Goal: Transaction & Acquisition: Purchase product/service

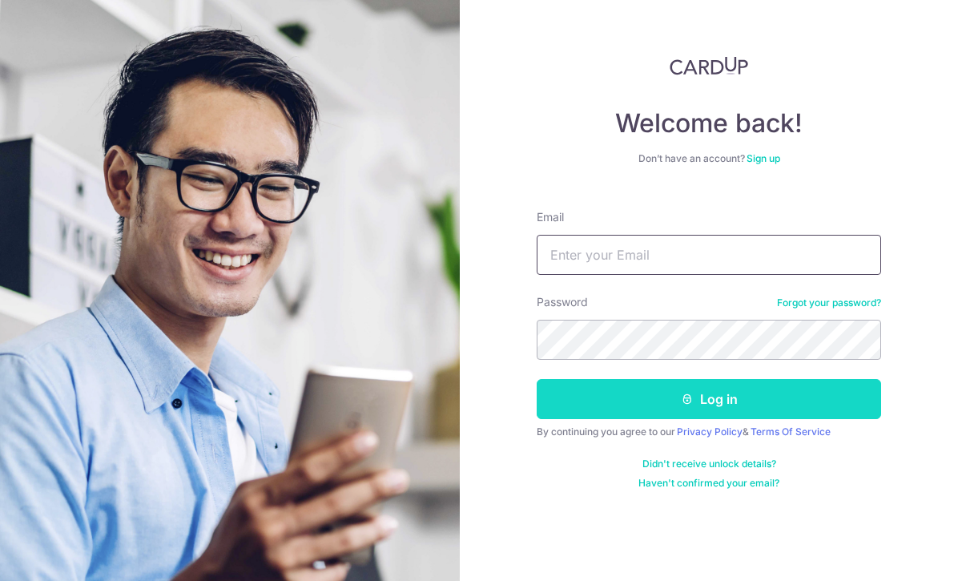
type input "yuene83@gmail.com"
click at [633, 401] on button "Log in" at bounding box center [709, 399] width 344 height 40
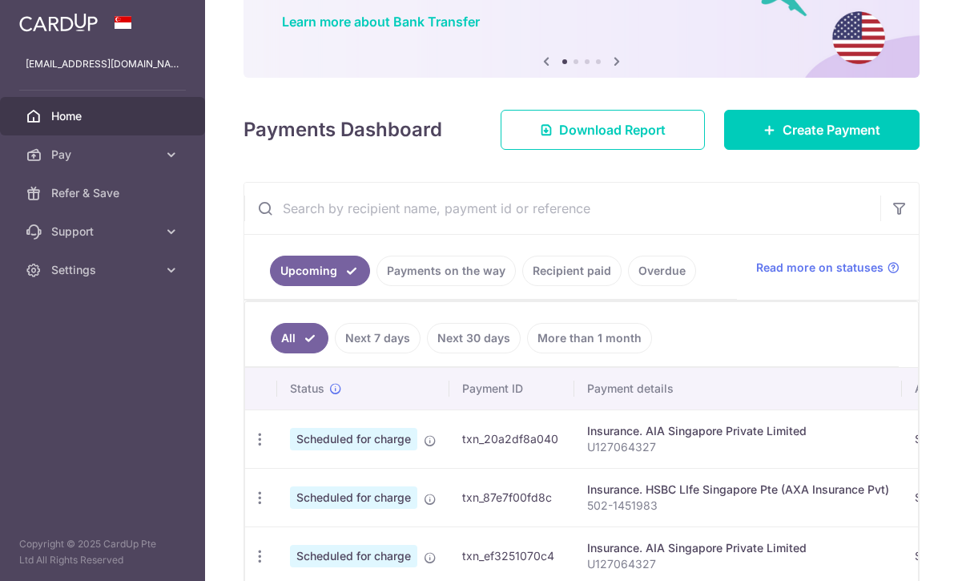
scroll to position [135, 0]
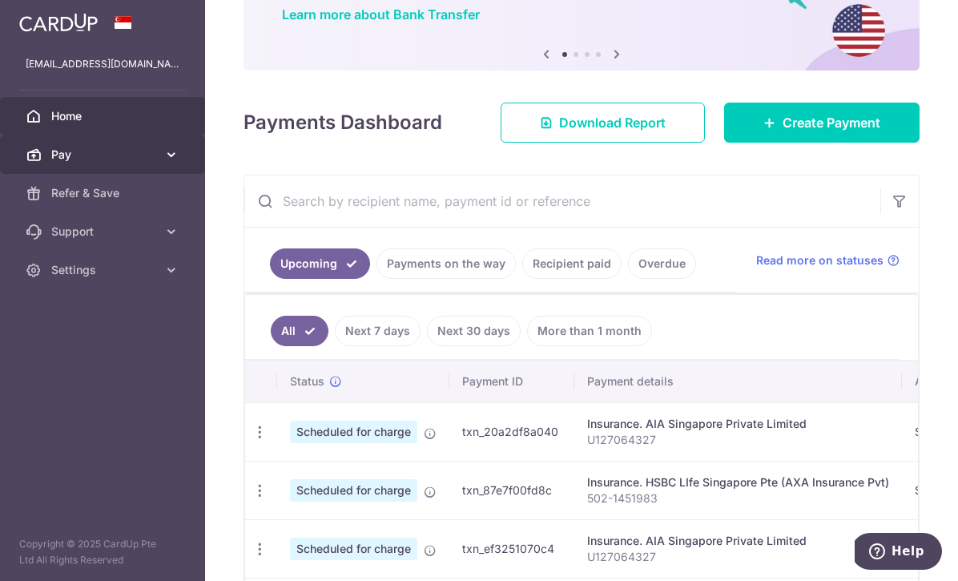
click at [182, 159] on link "Pay" at bounding box center [102, 154] width 205 height 38
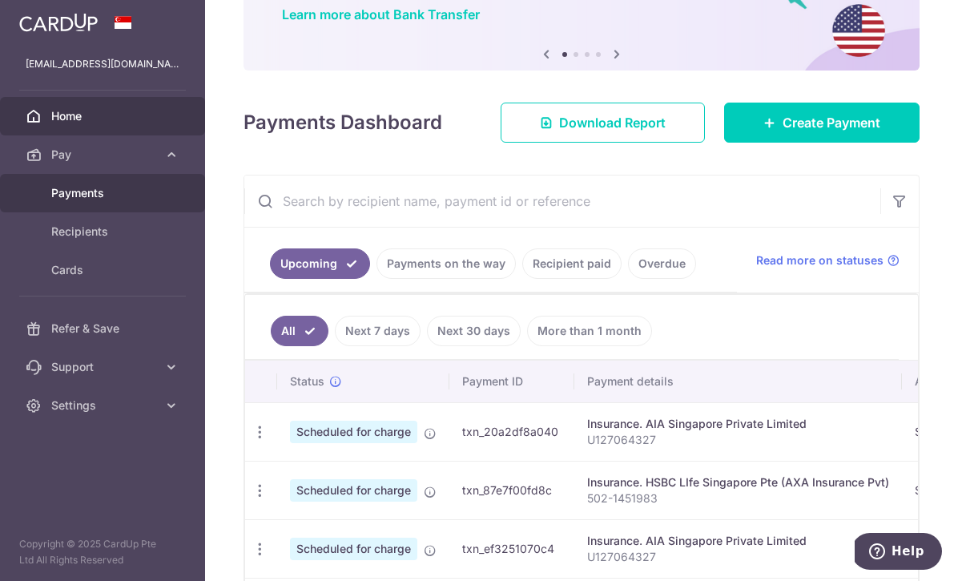
click at [112, 209] on link "Payments" at bounding box center [102, 193] width 205 height 38
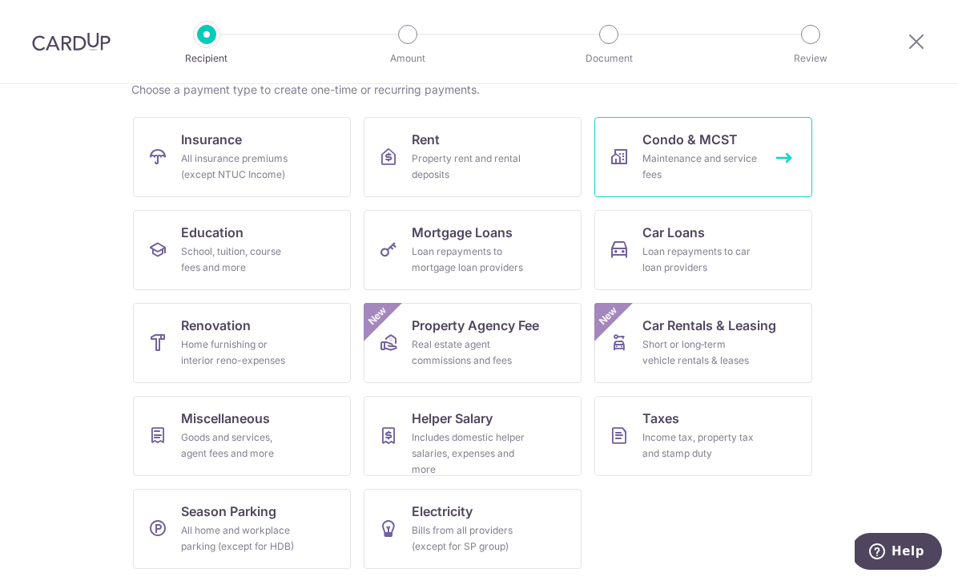
scroll to position [136, 0]
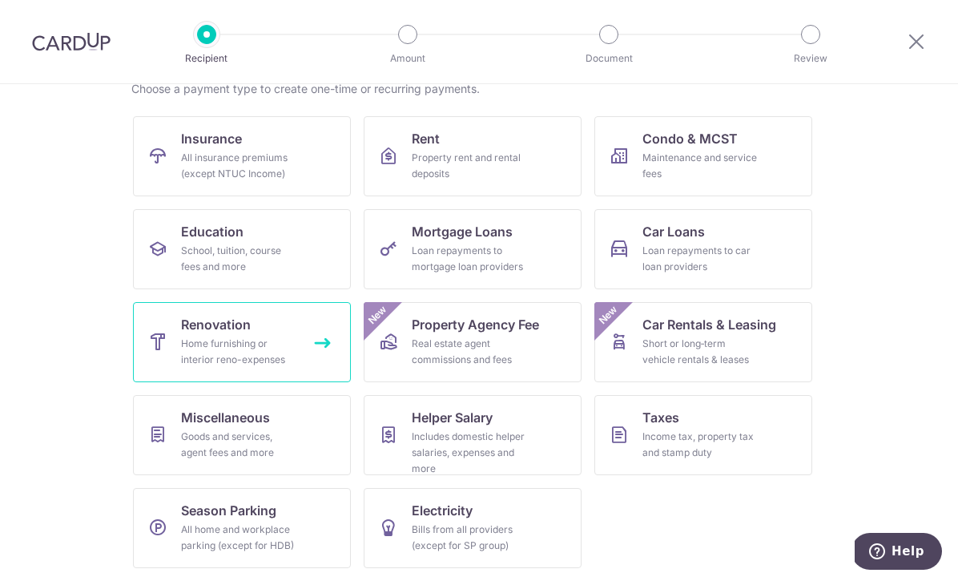
click at [267, 348] on div "Home furnishing or interior reno-expenses" at bounding box center [238, 352] width 115 height 32
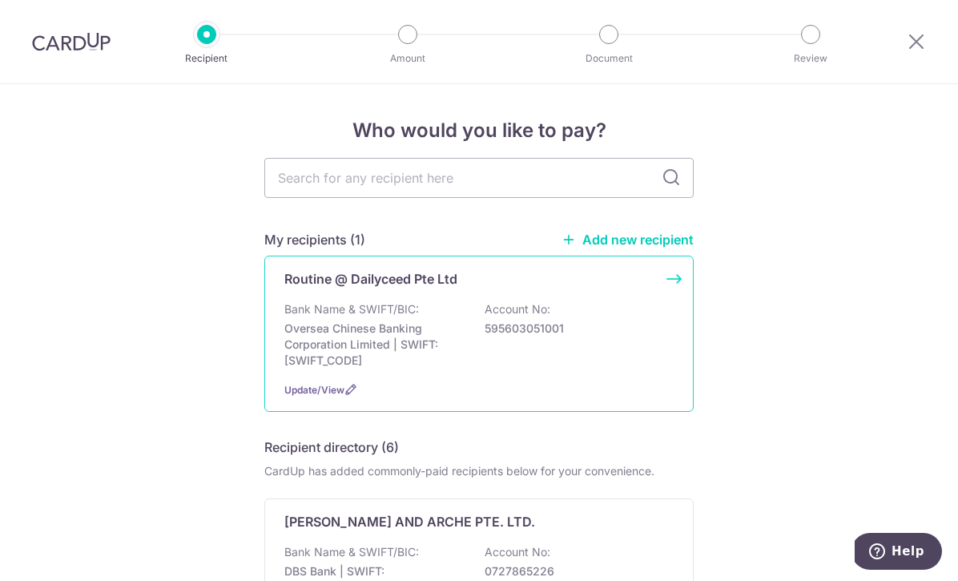
click at [366, 338] on p "Oversea Chinese Banking Corporation Limited | SWIFT: OCBCSGSGXXX" at bounding box center [373, 344] width 179 height 48
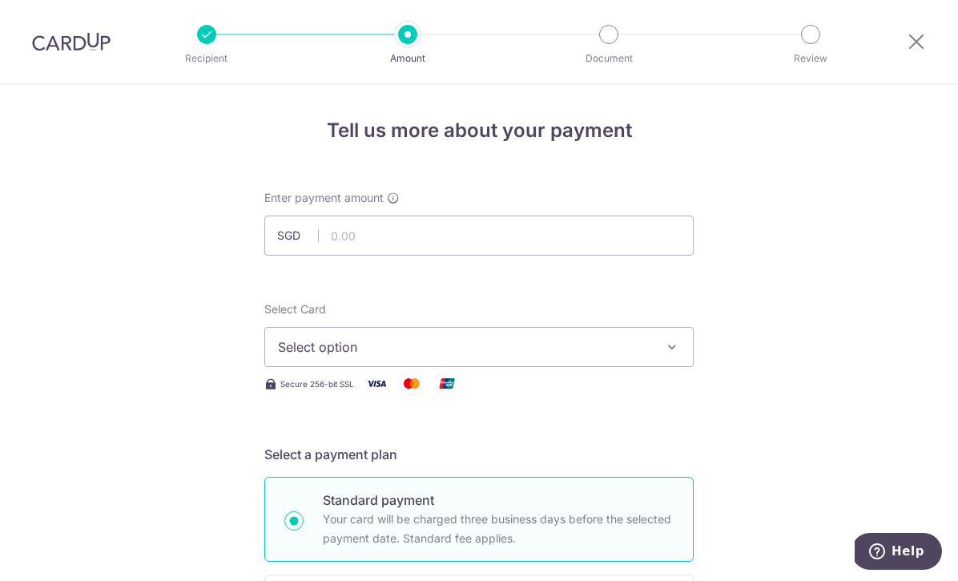
click at [353, 362] on button "Select option" at bounding box center [478, 347] width 429 height 40
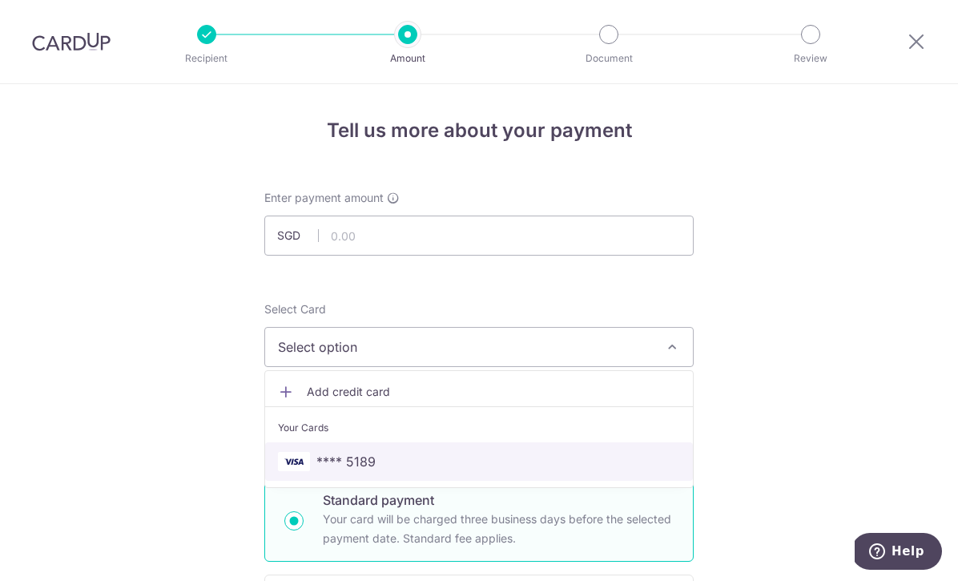
click at [336, 459] on span "**** 5189" at bounding box center [345, 461] width 59 height 19
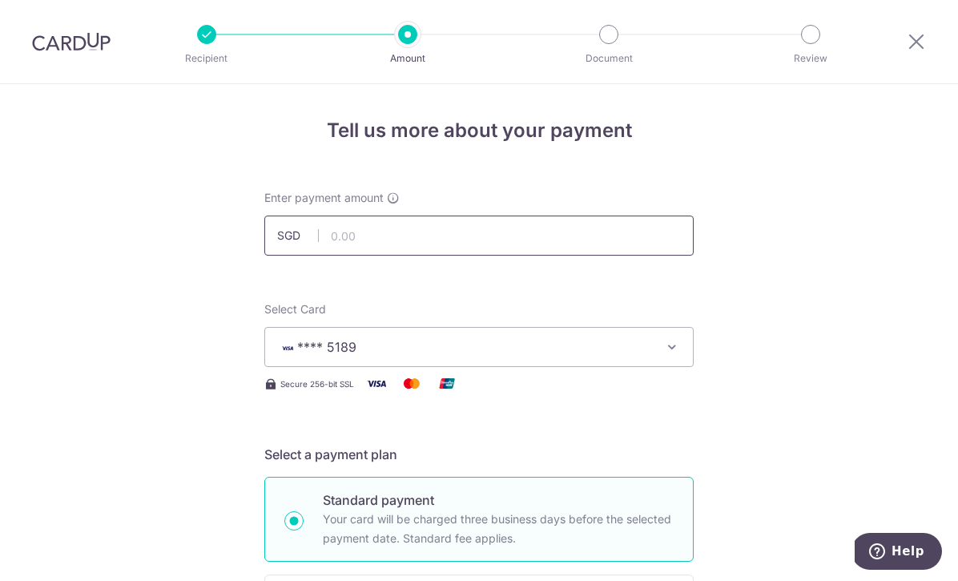
click at [405, 248] on input "text" at bounding box center [478, 235] width 429 height 40
type input "4,000.00"
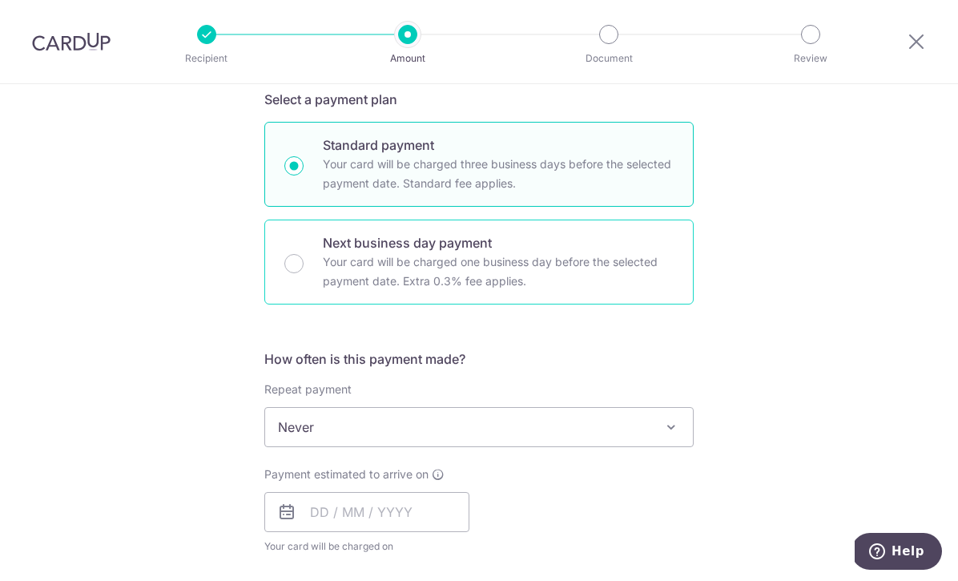
scroll to position [356, 0]
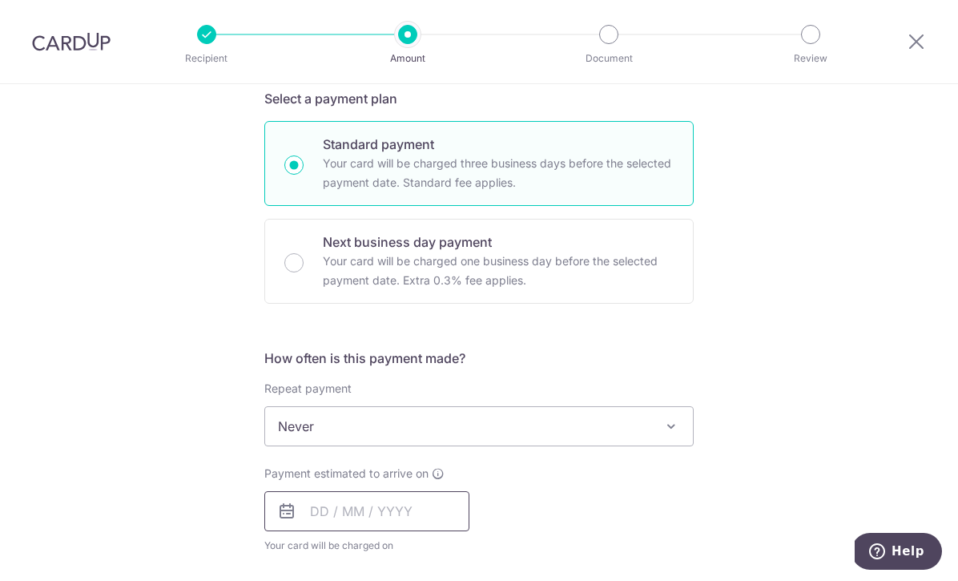
click at [360, 516] on input "text" at bounding box center [366, 511] width 205 height 40
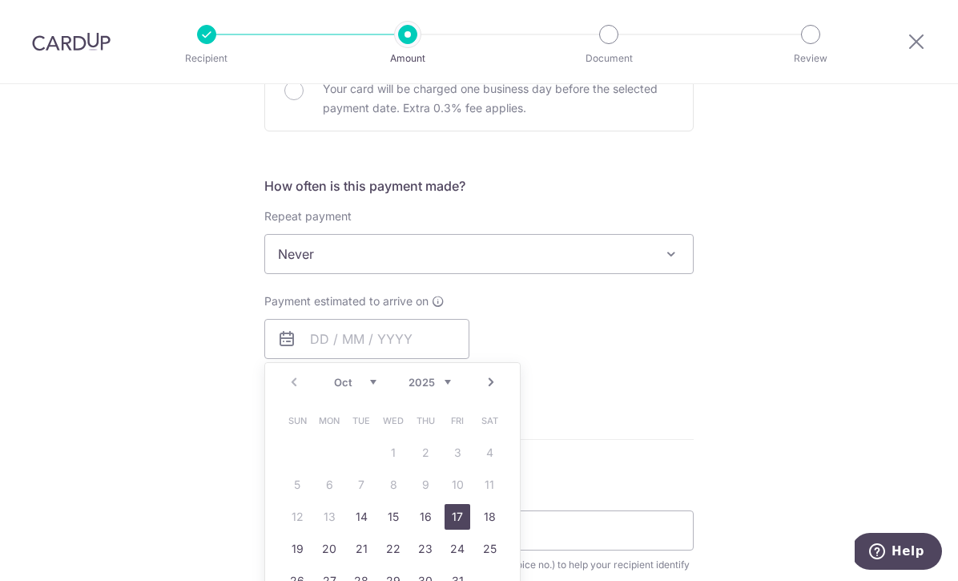
click at [449, 513] on link "17" at bounding box center [458, 517] width 26 height 26
type input "17/10/2025"
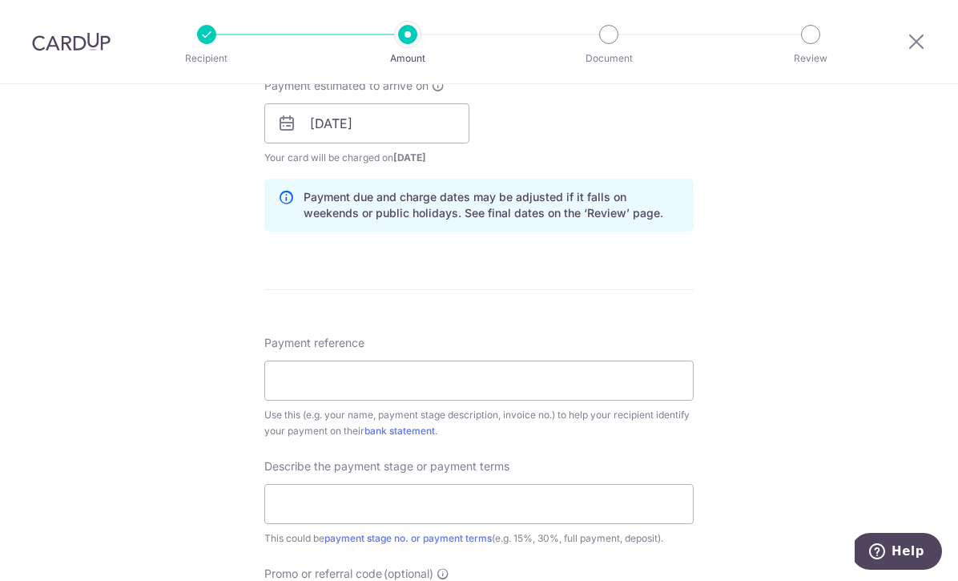
scroll to position [770, 0]
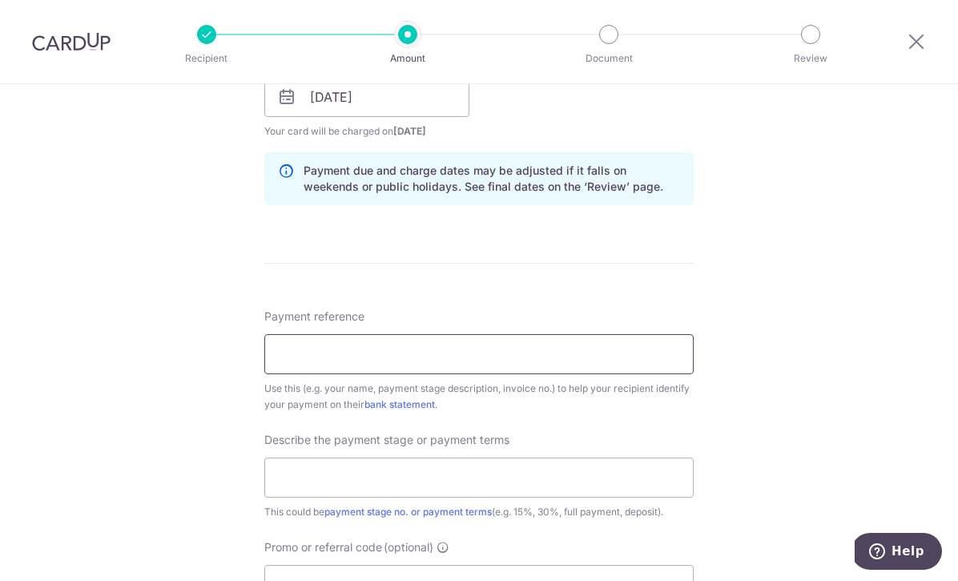
click at [622, 352] on input "Payment reference" at bounding box center [478, 354] width 429 height 40
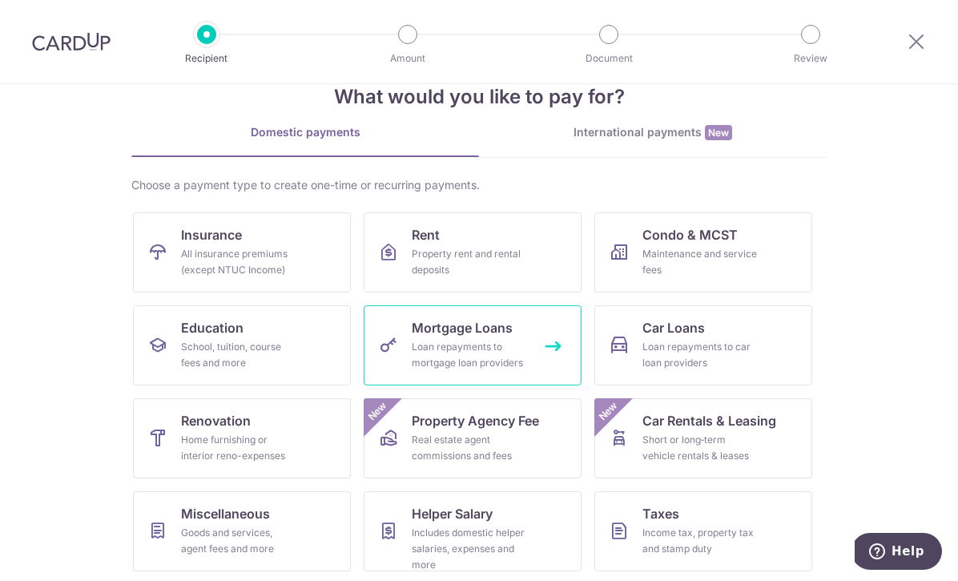
scroll to position [46, 0]
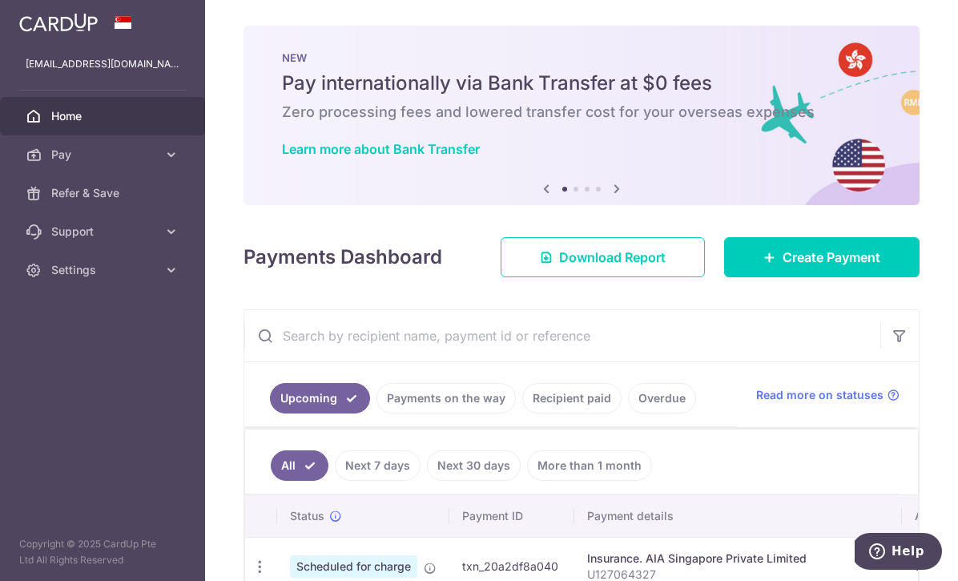
click at [572, 393] on link "Recipient paid" at bounding box center [571, 398] width 99 height 30
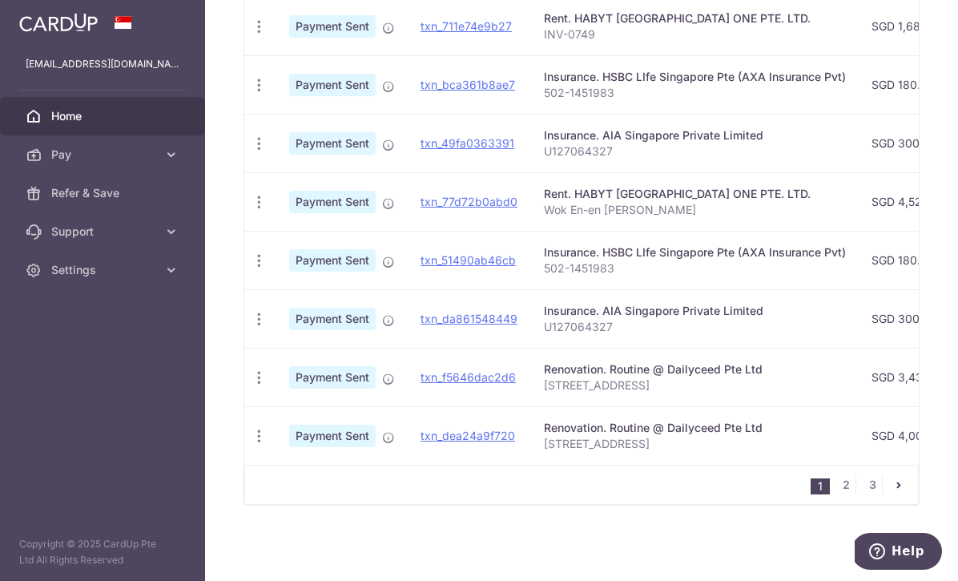
click at [64, 120] on span "Home" at bounding box center [104, 116] width 106 height 16
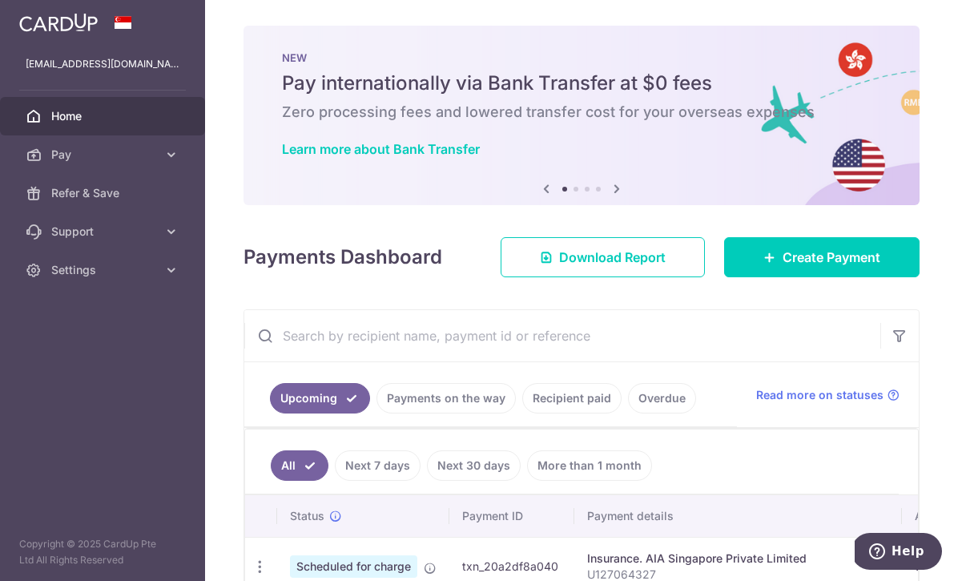
click at [618, 190] on icon at bounding box center [616, 189] width 19 height 20
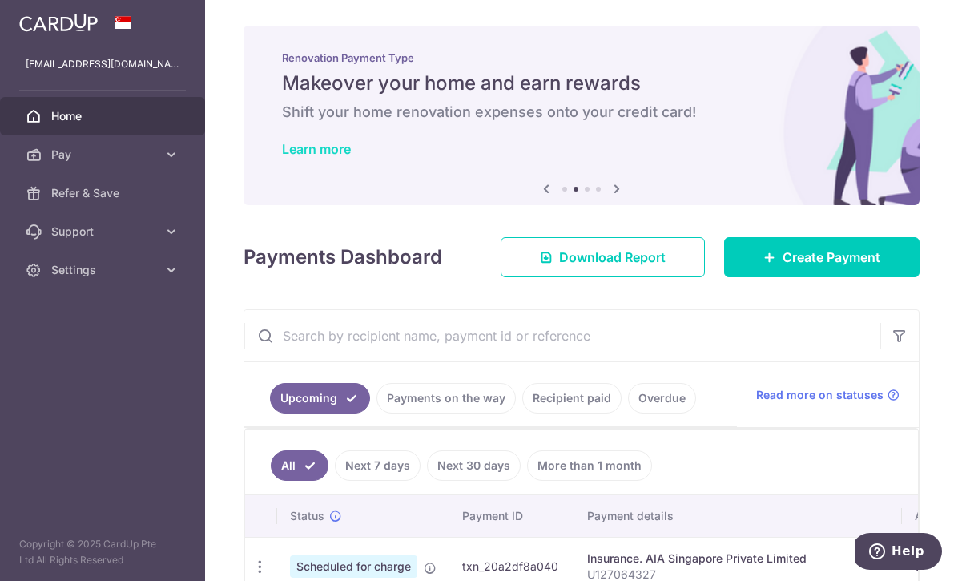
click at [340, 149] on link "Learn more" at bounding box center [316, 149] width 69 height 16
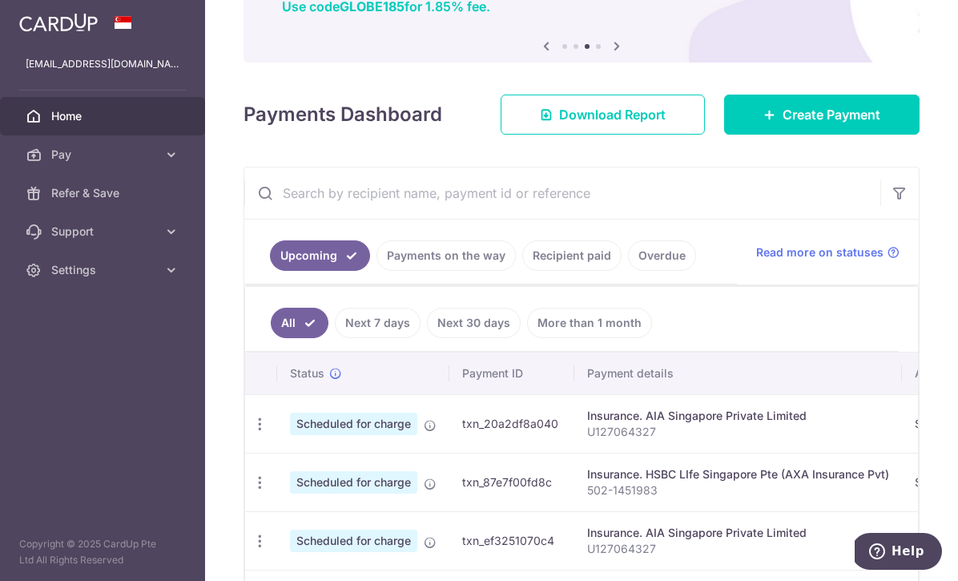
scroll to position [142, 0]
click at [388, 321] on link "Next 7 days" at bounding box center [378, 323] width 86 height 30
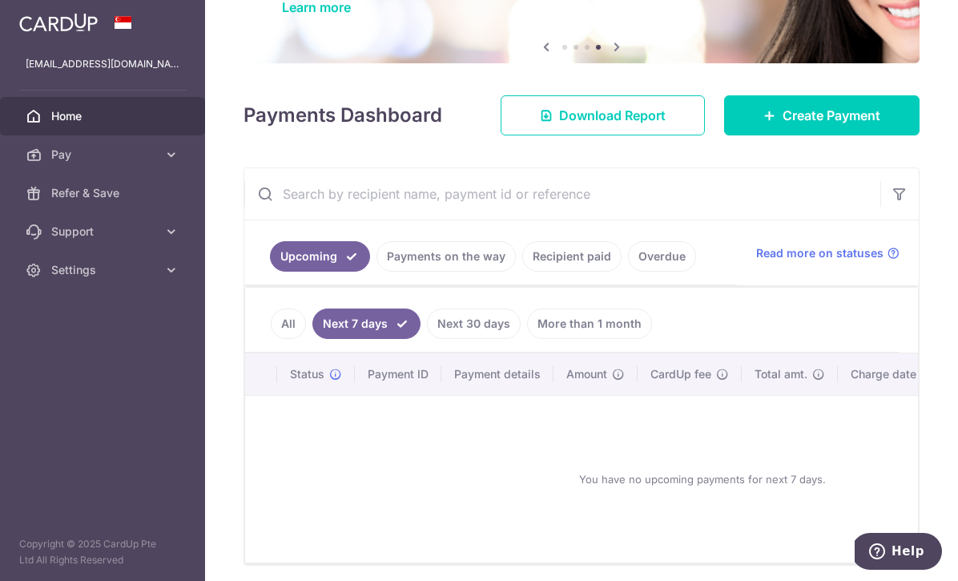
click at [449, 319] on link "Next 30 days" at bounding box center [474, 323] width 94 height 30
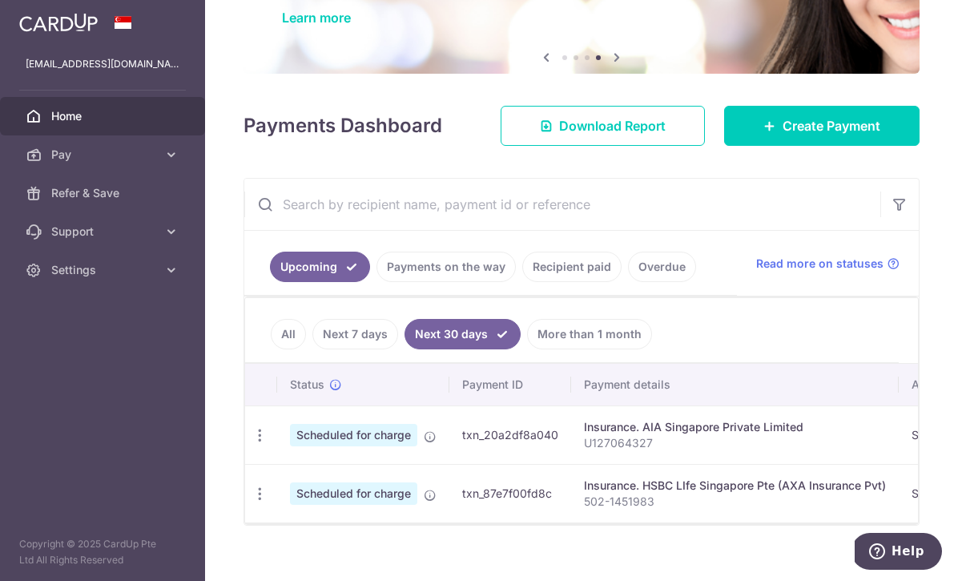
scroll to position [151, 0]
